Goal: Task Accomplishment & Management: Manage account settings

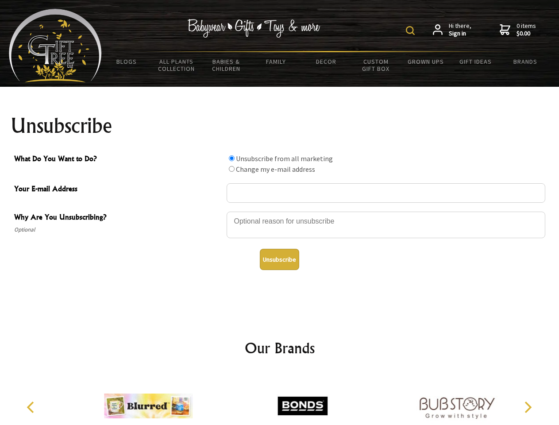
click at [412, 31] on img at bounding box center [410, 30] width 9 height 9
